Goal: Navigation & Orientation: Find specific page/section

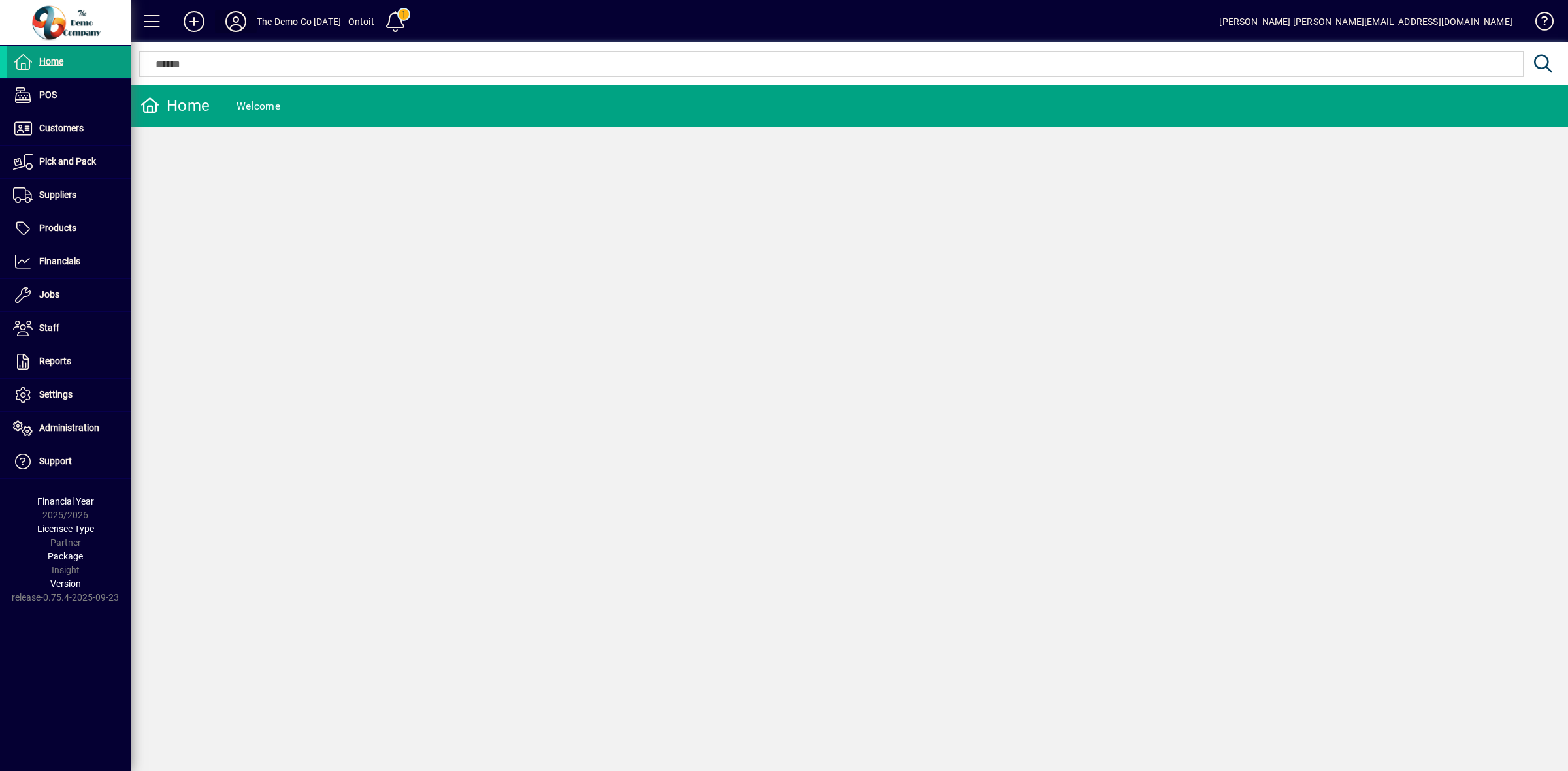
click at [232, 14] on icon at bounding box center [235, 21] width 26 height 21
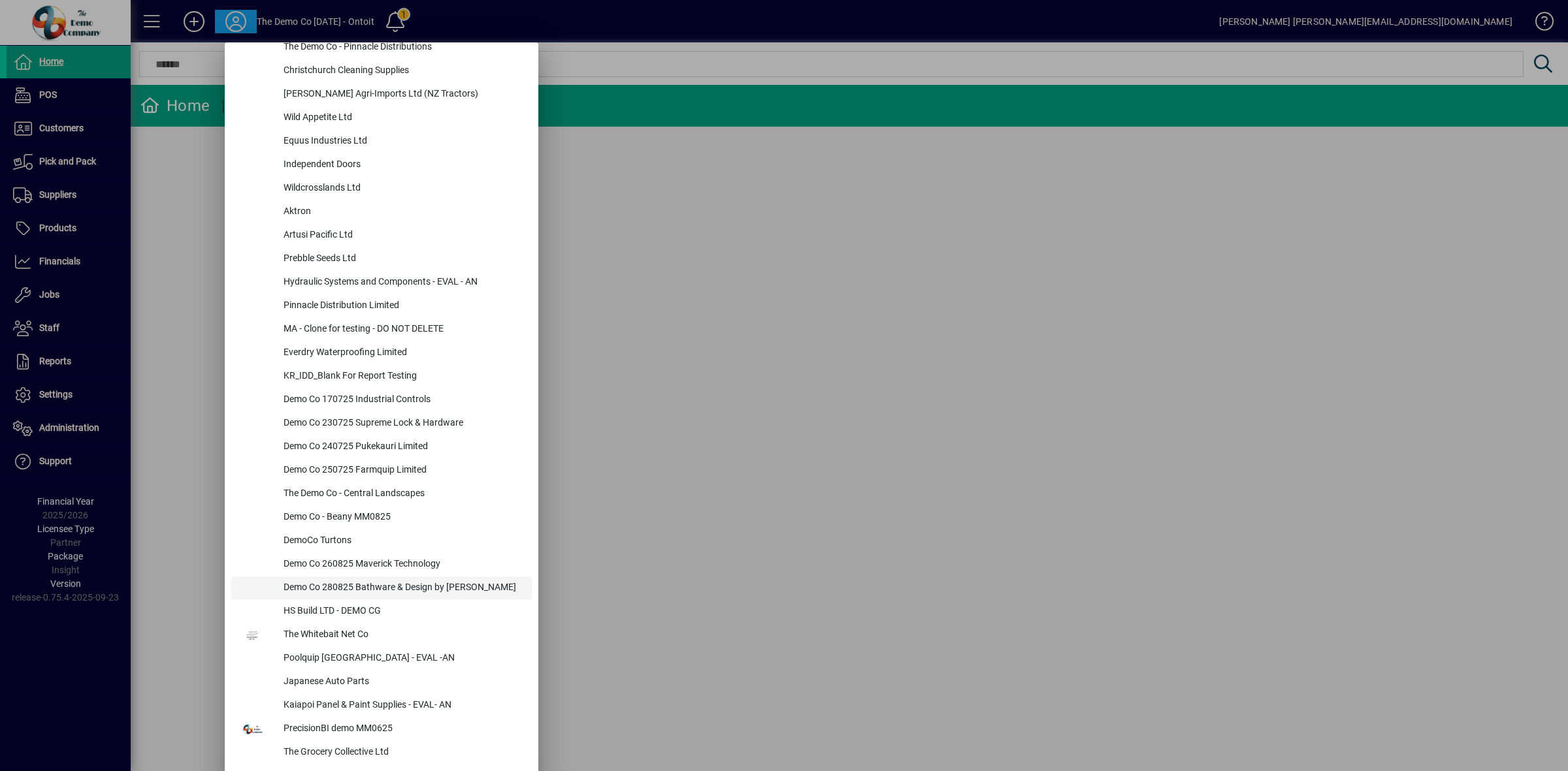
scroll to position [128, 0]
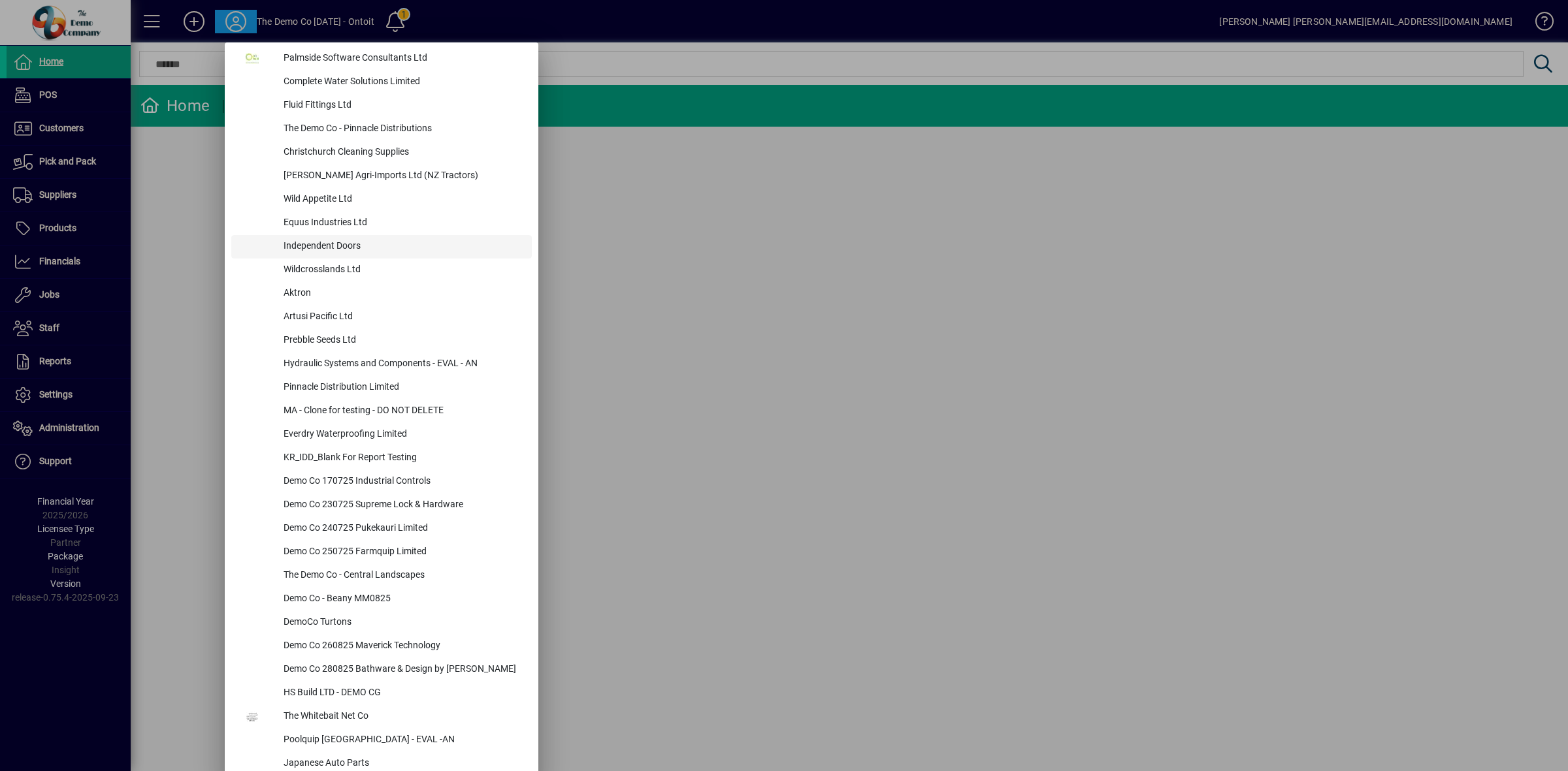
click at [351, 247] on div "Independent Doors" at bounding box center [401, 247] width 258 height 23
